Goal: Transaction & Acquisition: Purchase product/service

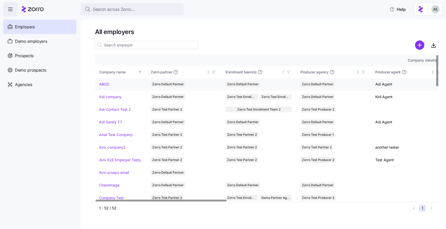
click at [106, 83] on link "ABCD" at bounding box center [104, 84] width 10 height 5
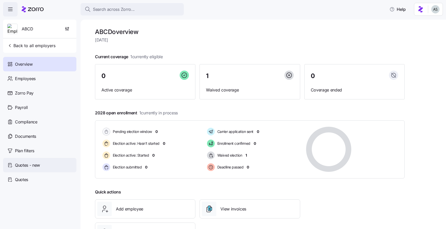
click at [45, 171] on div "Quotes - new" at bounding box center [39, 165] width 73 height 14
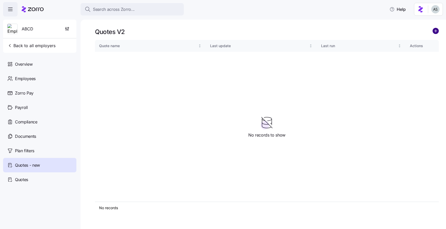
click at [433, 30] on circle "add icon" at bounding box center [435, 31] width 6 height 6
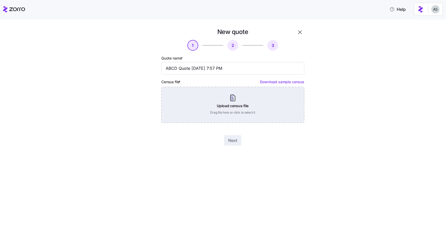
click at [222, 109] on div "Upload census file Drag file here or click to select it" at bounding box center [232, 105] width 143 height 36
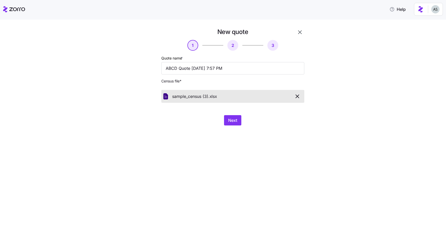
click at [223, 116] on div "Next" at bounding box center [232, 120] width 143 height 10
click at [226, 117] on button "Next" at bounding box center [232, 120] width 17 height 10
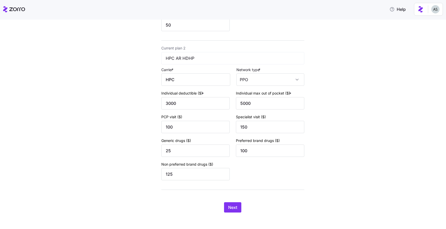
scroll to position [174, 0]
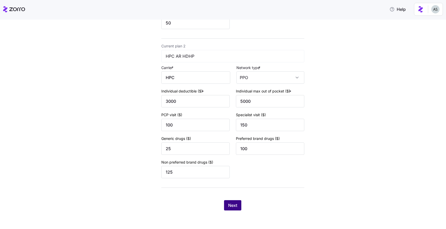
click at [239, 207] on button "Next" at bounding box center [232, 205] width 17 height 10
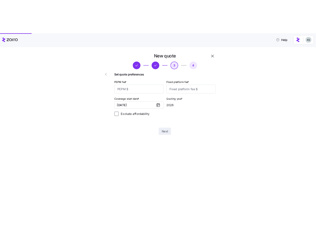
scroll to position [0, 0]
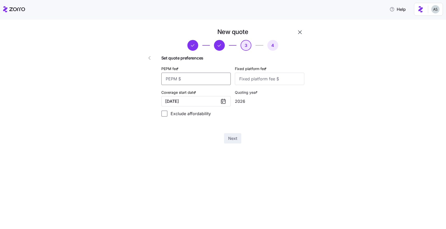
click at [184, 76] on input "PEPM fee *" at bounding box center [195, 79] width 69 height 12
type input "100"
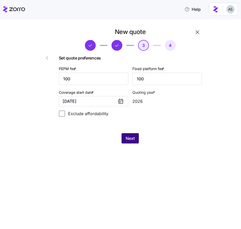
click at [135, 138] on button "Next" at bounding box center [129, 138] width 17 height 10
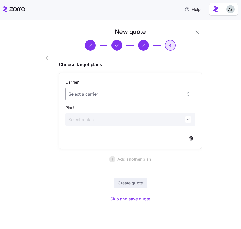
click at [121, 99] on input "Carrier *" at bounding box center [130, 94] width 130 height 13
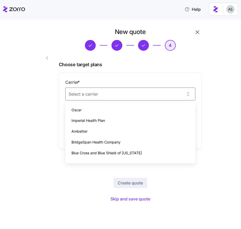
click at [120, 117] on div "Imperial Health Plan" at bounding box center [130, 120] width 126 height 11
type input "Imperial Health Plan"
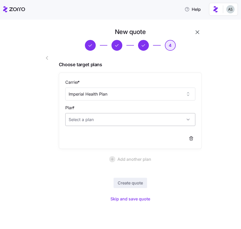
click at [151, 120] on input "Plan *" at bounding box center [130, 119] width 130 height 13
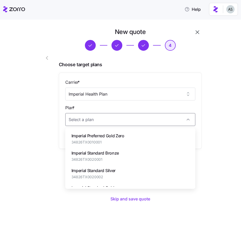
click at [147, 141] on div "Imperial Preferred Gold Zero 34826TX0010001" at bounding box center [130, 138] width 126 height 17
type input "Imperial Preferred Gold Zero"
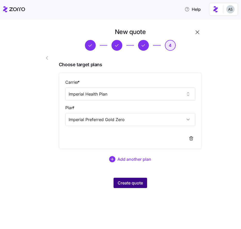
click at [135, 185] on span "Create quote" at bounding box center [130, 183] width 25 height 6
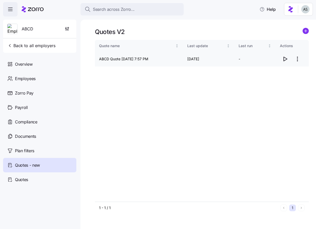
click at [284, 61] on icon "button" at bounding box center [285, 59] width 6 height 6
click at [66, 31] on icon "button" at bounding box center [66, 28] width 5 height 5
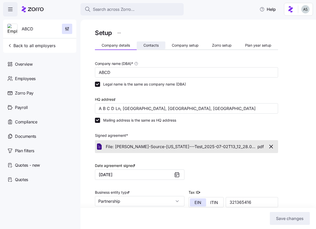
click at [148, 47] on button "Contacts" at bounding box center [151, 46] width 29 height 8
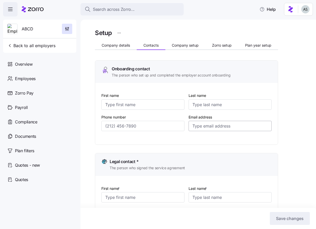
type input "Adi"
type input "Abcd"
type input "[EMAIL_ADDRESS][DOMAIN_NAME]"
type input "Adi"
type input "Abcd"
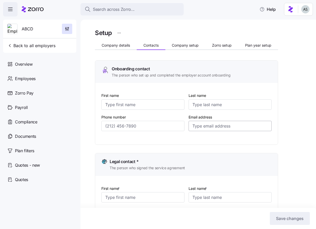
type input "[EMAIL_ADDRESS][DOMAIN_NAME]"
type input "Adi"
type input "Abcd"
type input "[EMAIL_ADDRESS][DOMAIN_NAME]"
type input "Adi"
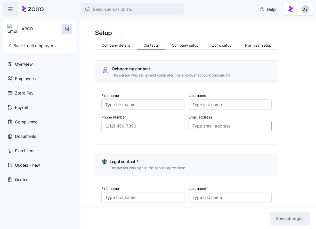
type input "Abcd"
type input "[EMAIL_ADDRESS][DOMAIN_NAME]"
type input "[PHONE_NUMBER]"
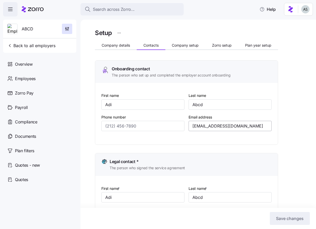
type input "[PHONE_NUMBER]"
click at [100, 47] on button "Company details" at bounding box center [116, 46] width 42 height 8
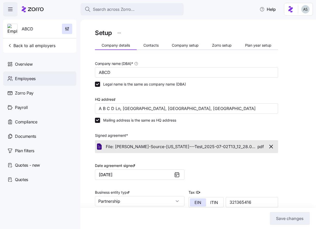
click at [38, 79] on div "Employees" at bounding box center [39, 78] width 73 height 14
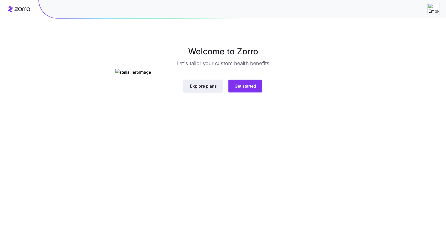
click at [215, 93] on button "Explore plans" at bounding box center [203, 86] width 40 height 13
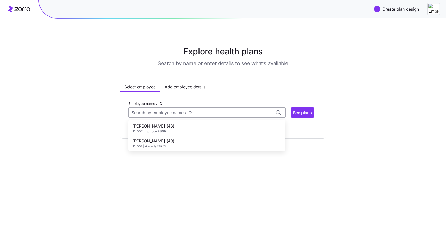
click at [191, 110] on input "Employee name / ID" at bounding box center [206, 113] width 157 height 10
click at [191, 125] on div "Dave Brown (48) ID: 002 | zip code: 98087" at bounding box center [206, 128] width 155 height 15
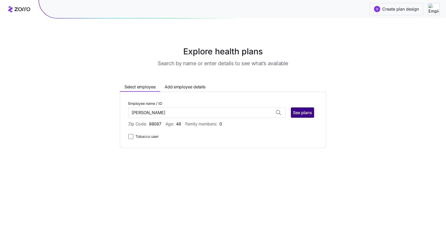
click at [309, 115] on span "See plans" at bounding box center [302, 113] width 19 height 6
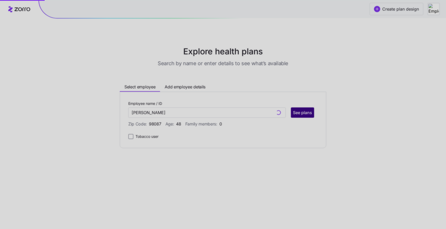
type input "Dave Brown (ID: 002)"
